Goal: Check status: Check status

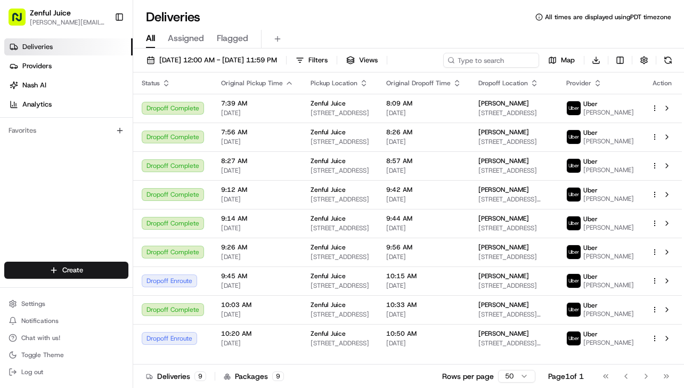
click at [518, 373] on html "Zenful [PERSON_NAME] [PERSON_NAME][EMAIL_ADDRESS][DOMAIN_NAME] Toggle Sidebar D…" at bounding box center [342, 194] width 684 height 388
click at [667, 286] on button at bounding box center [666, 280] width 13 height 13
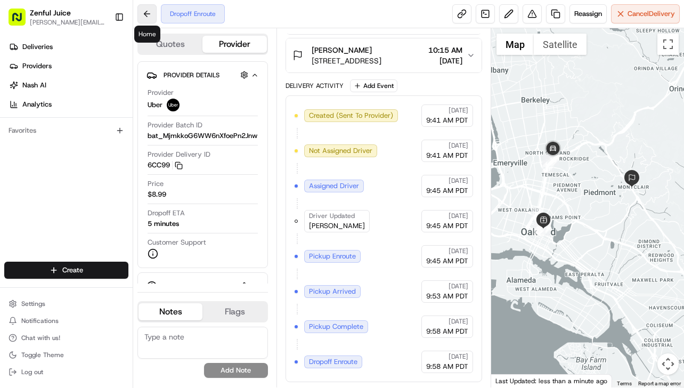
click at [150, 17] on button at bounding box center [146, 13] width 19 height 19
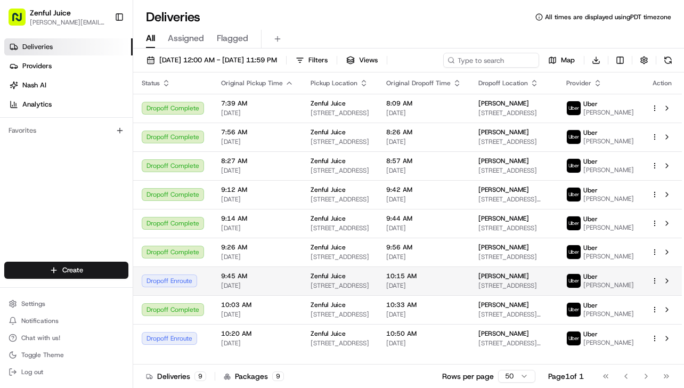
click at [656, 287] on html "Zenful Juice byron@zenfuljuice.com Toggle Sidebar Deliveries Providers Nash AI …" at bounding box center [342, 194] width 684 height 388
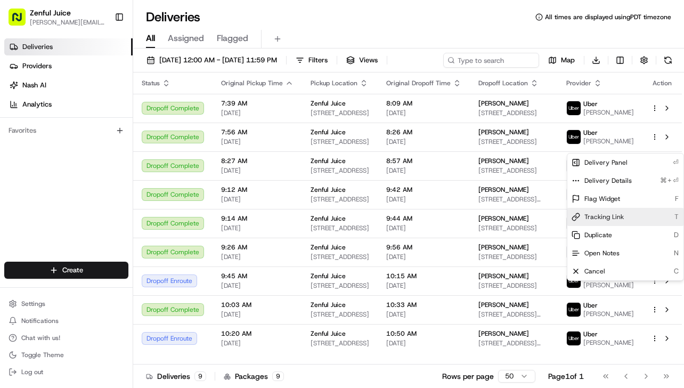
click at [622, 218] on span "Tracking Link" at bounding box center [603, 216] width 39 height 9
click at [553, 287] on html "Zenful Juice byron@zenfuljuice.com Toggle Sidebar Deliveries Providers Nash AI …" at bounding box center [342, 194] width 684 height 388
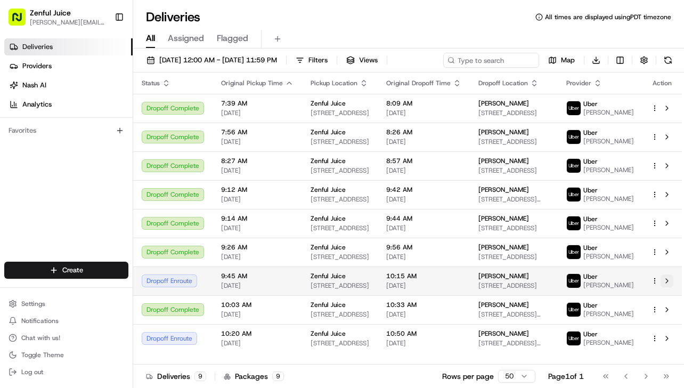
click at [666, 287] on button at bounding box center [666, 280] width 13 height 13
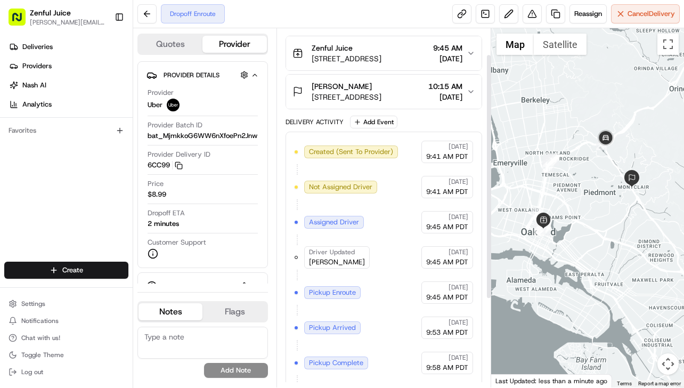
scroll to position [166, 0]
